Goal: Task Accomplishment & Management: Use online tool/utility

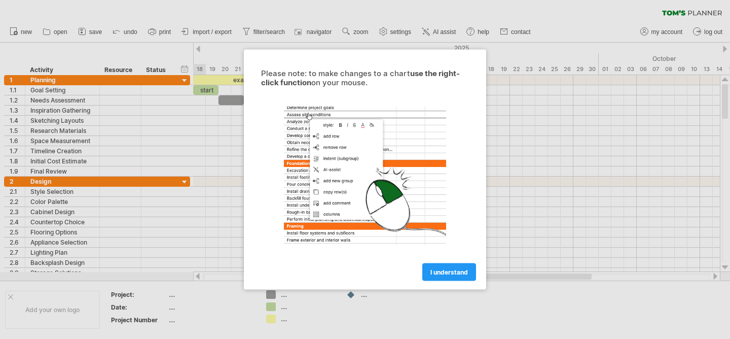
click at [446, 282] on div "Please note: to make changes to a chart use the right-click function on your mo…" at bounding box center [365, 170] width 242 height 240
click at [449, 272] on span "I understand" at bounding box center [449, 272] width 38 height 8
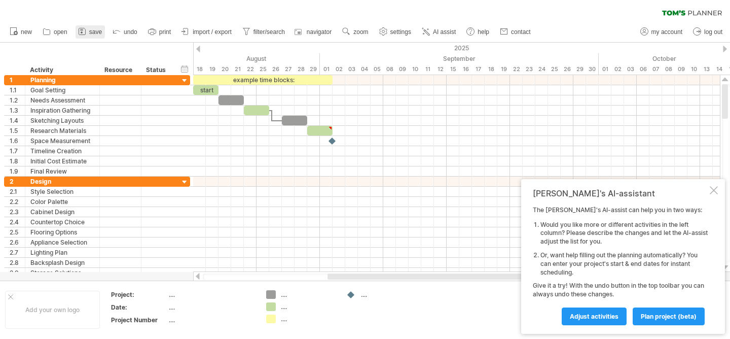
click at [82, 34] on icon at bounding box center [82, 31] width 10 height 10
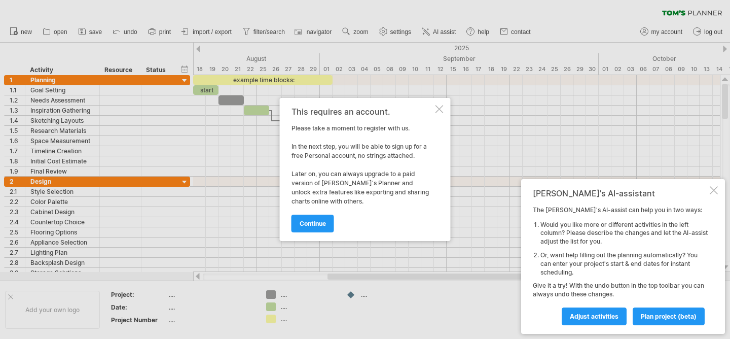
click at [440, 105] on div at bounding box center [439, 109] width 8 height 8
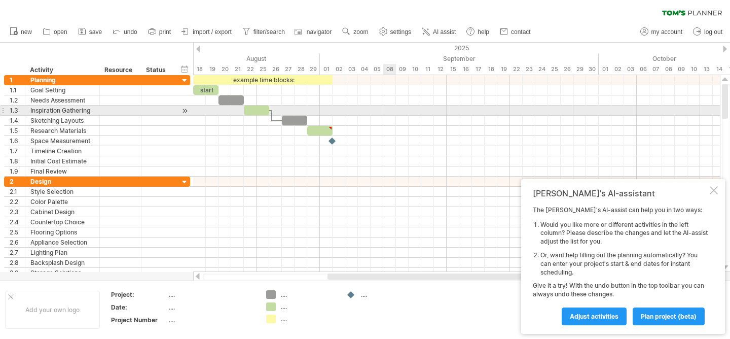
click at [389, 114] on div at bounding box center [456, 110] width 527 height 10
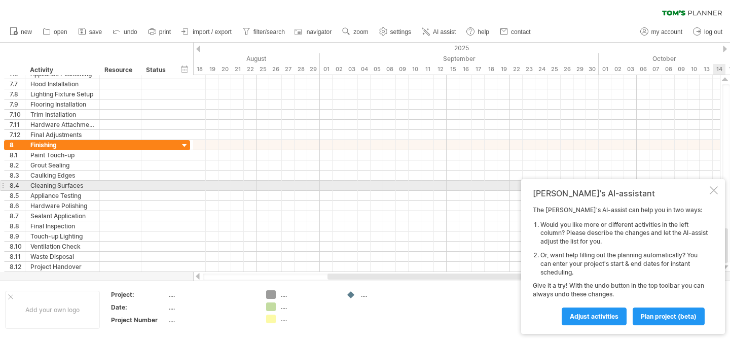
click at [714, 190] on div at bounding box center [714, 190] width 8 height 8
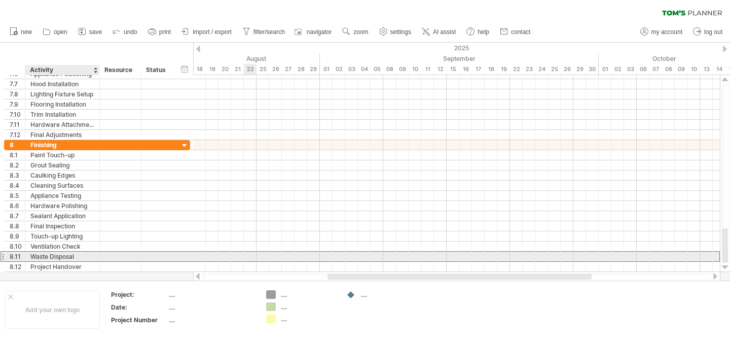
click at [93, 256] on div "Waste Disposal" at bounding box center [62, 256] width 64 height 10
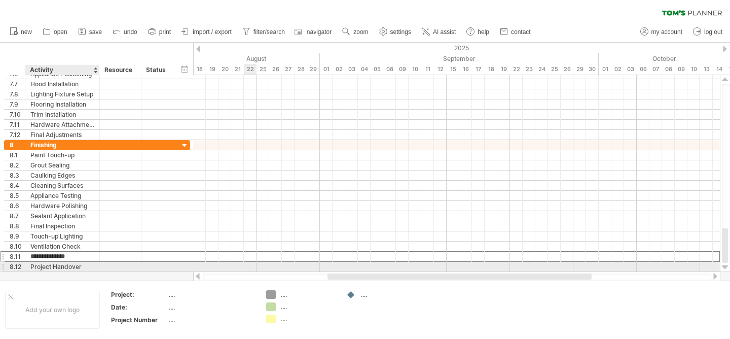
click at [70, 267] on div "Project Handover" at bounding box center [62, 267] width 64 height 10
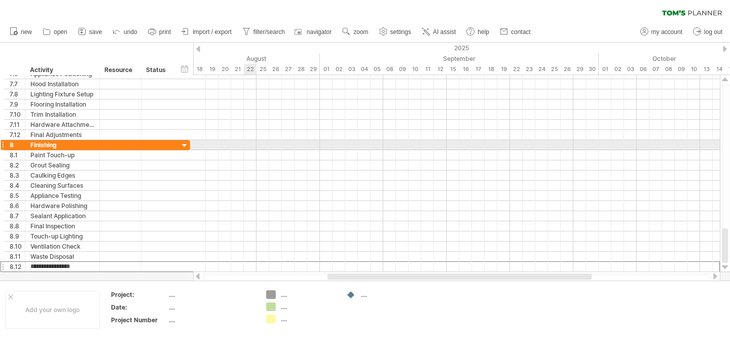
drag, startPoint x: 82, startPoint y: 264, endPoint x: 6, endPoint y: 140, distance: 145.2
click at [6, 140] on div "**********" at bounding box center [97, 206] width 186 height 132
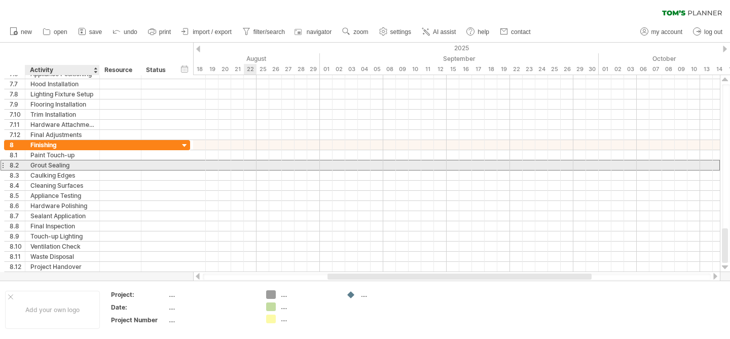
click at [54, 167] on div "Grout Sealing" at bounding box center [62, 165] width 64 height 10
